Goal: Check status: Check status

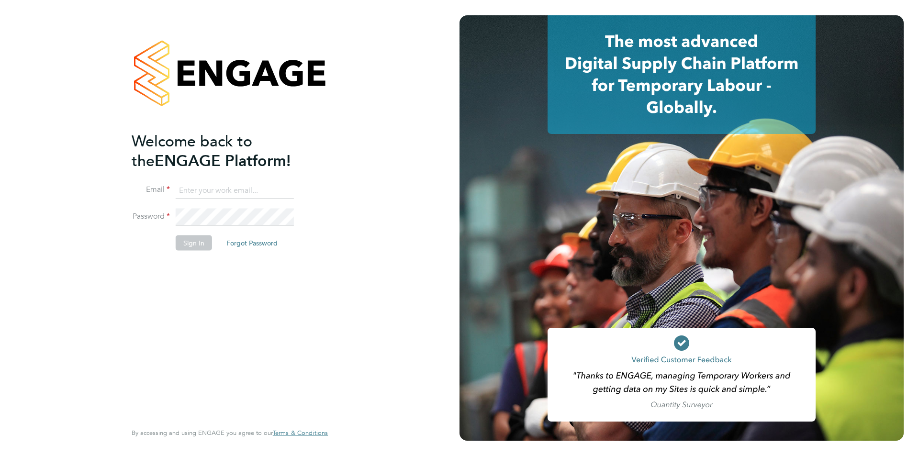
type input "laura@thetrusthub.com"
click at [196, 241] on button "Sign In" at bounding box center [194, 242] width 36 height 15
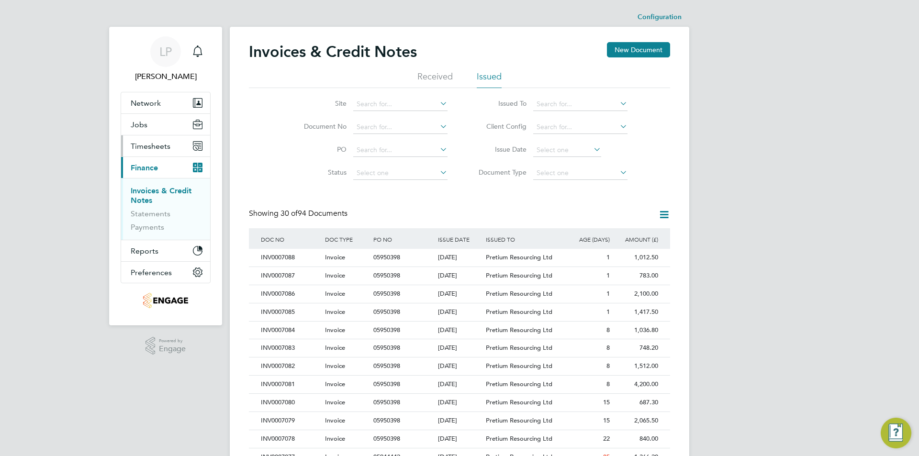
click at [142, 143] on span "Timesheets" at bounding box center [151, 146] width 40 height 9
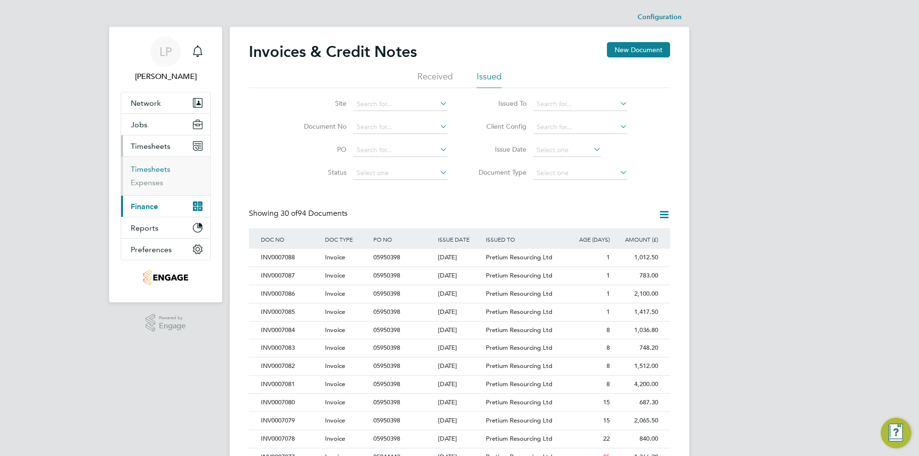
click at [165, 170] on link "Timesheets" at bounding box center [151, 169] width 40 height 9
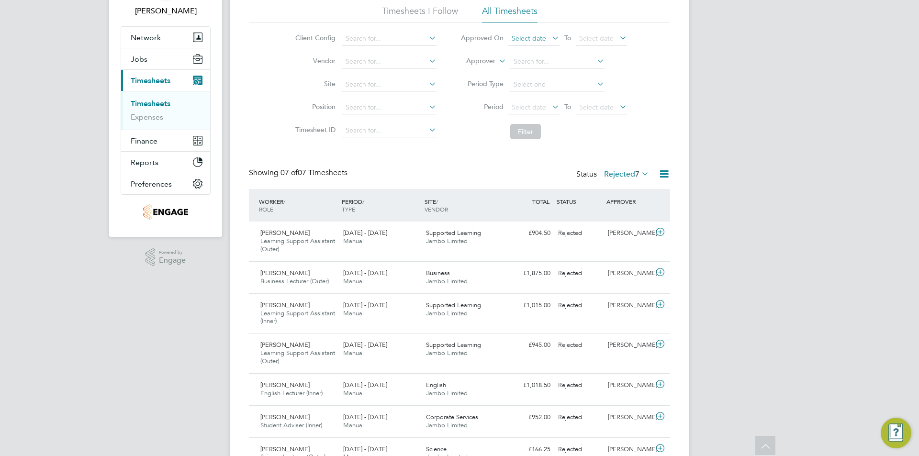
click at [534, 37] on span "Select date" at bounding box center [529, 38] width 34 height 9
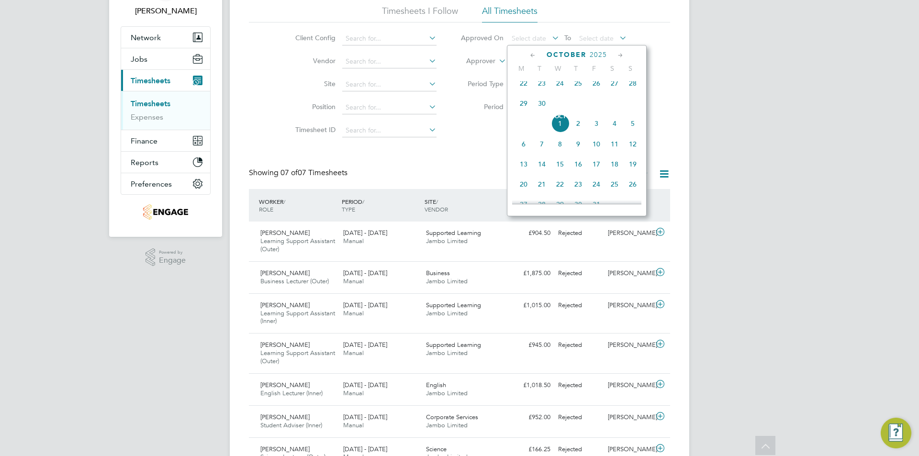
click at [559, 83] on span "24" at bounding box center [560, 83] width 18 height 18
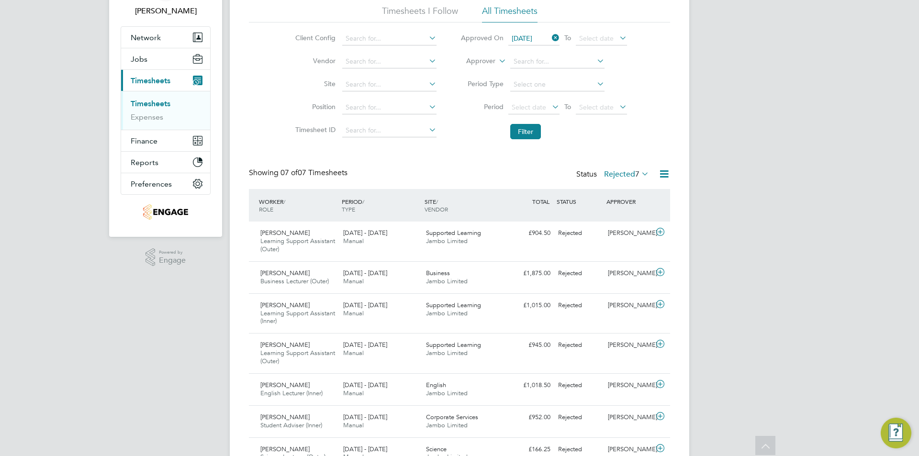
click at [582, 29] on li "Approved On [DATE] To Select date" at bounding box center [544, 38] width 191 height 23
click at [583, 35] on span "Select date" at bounding box center [596, 38] width 34 height 9
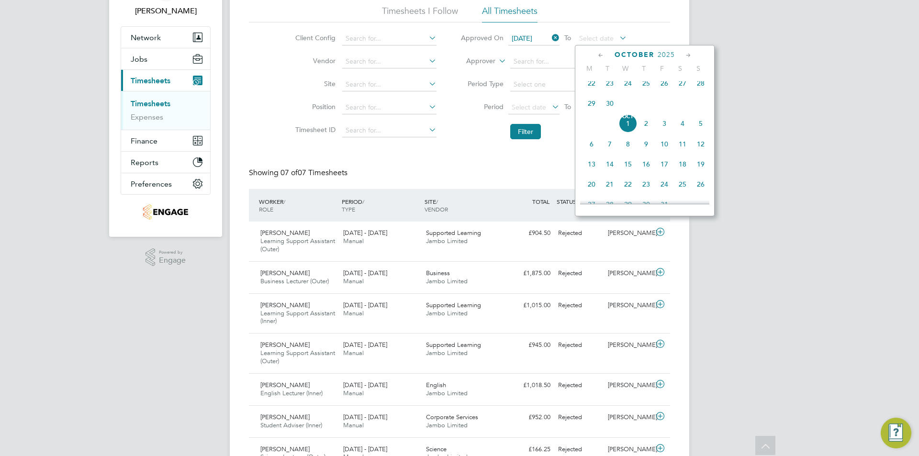
click at [634, 132] on span "[DATE]" at bounding box center [628, 123] width 18 height 18
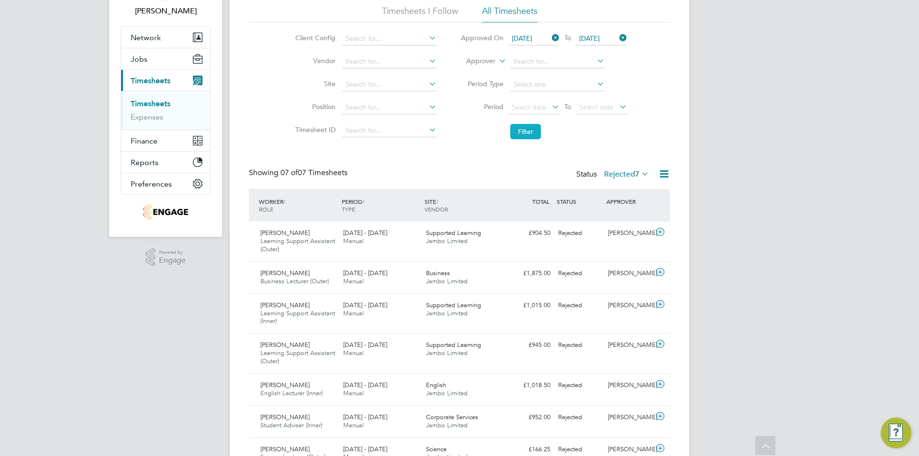
click at [526, 136] on button "Filter" at bounding box center [525, 131] width 31 height 15
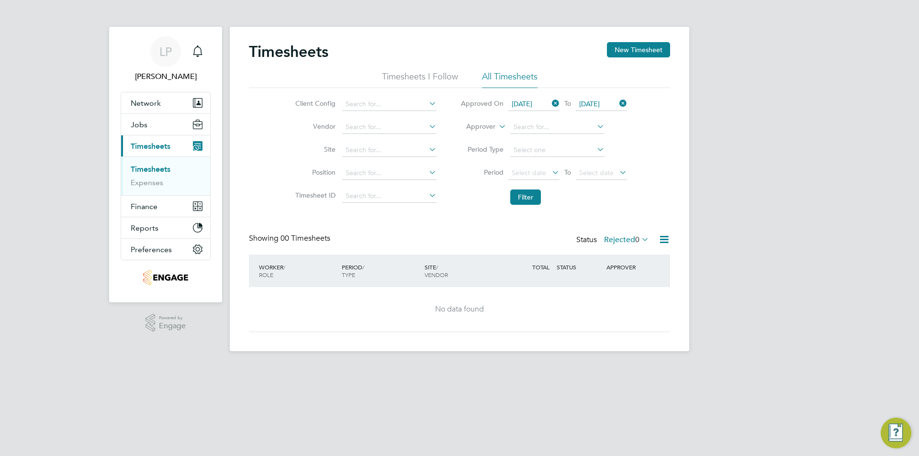
click at [624, 237] on label "Rejected 0" at bounding box center [626, 240] width 45 height 10
click at [621, 294] on li "Approved" at bounding box center [626, 297] width 44 height 13
